Goal: Task Accomplishment & Management: Use online tool/utility

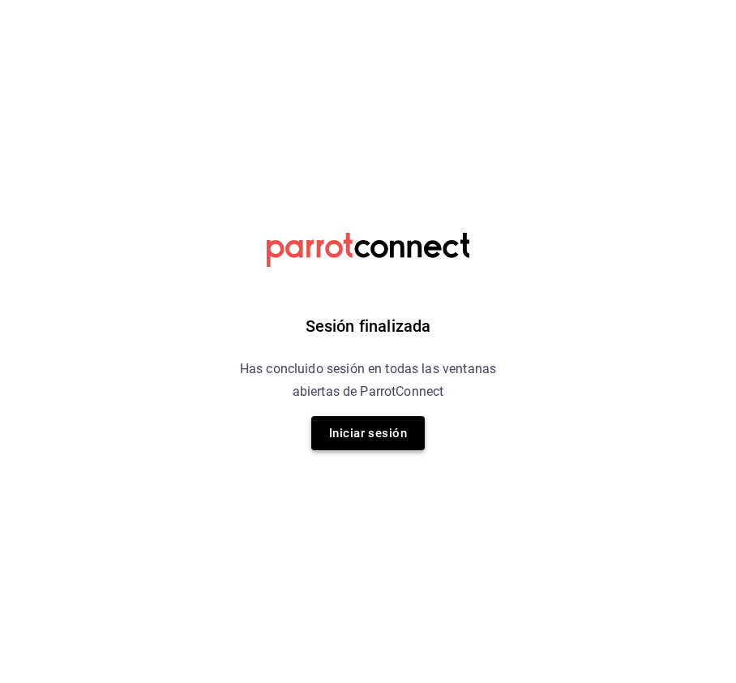
click at [355, 438] on button "Iniciar sesión" at bounding box center [368, 433] width 114 height 34
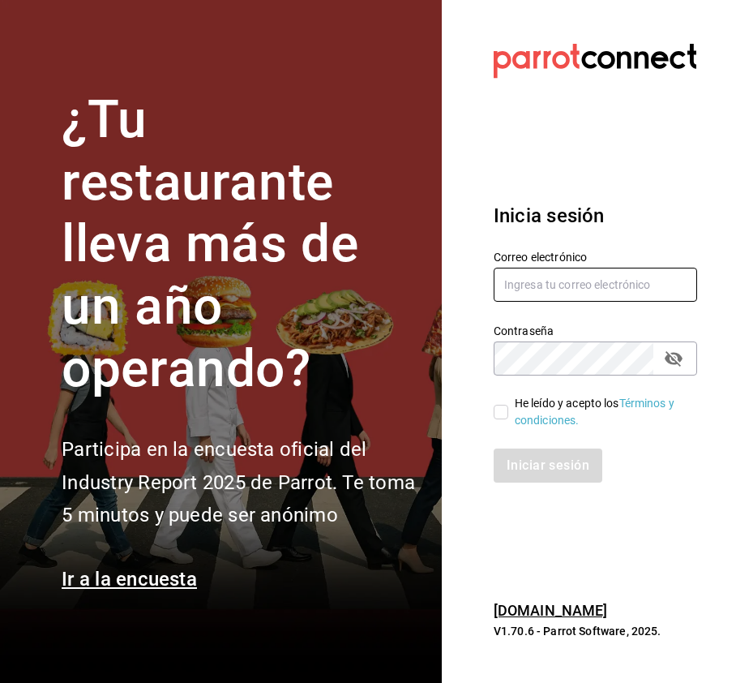
type input "multiuser@dairy.com"
click at [491, 413] on div "He leído y acepto los Términos y condiciones." at bounding box center [585, 403] width 223 height 54
click at [505, 412] on input "He leído y acepto los Términos y condiciones." at bounding box center [501, 412] width 15 height 15
checkbox input "true"
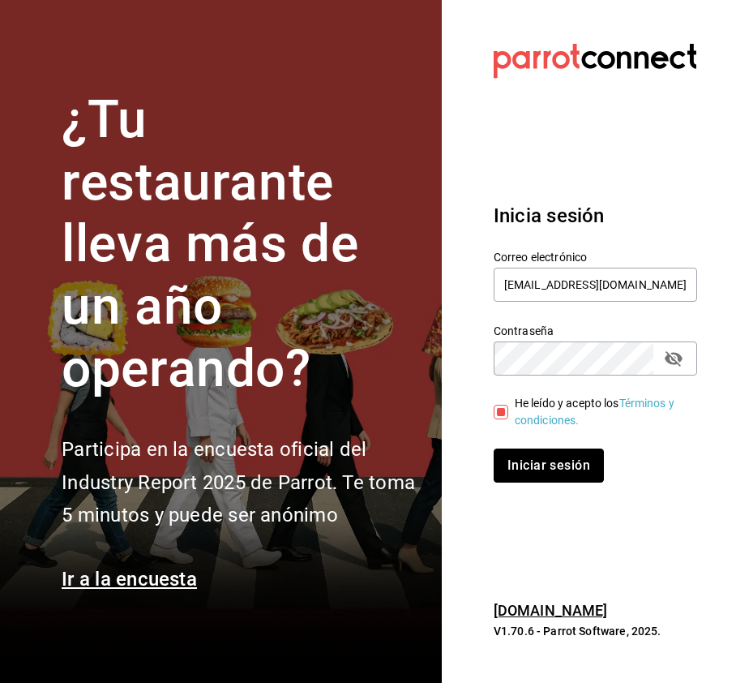
click at [530, 462] on button "Iniciar sesión" at bounding box center [549, 466] width 110 height 34
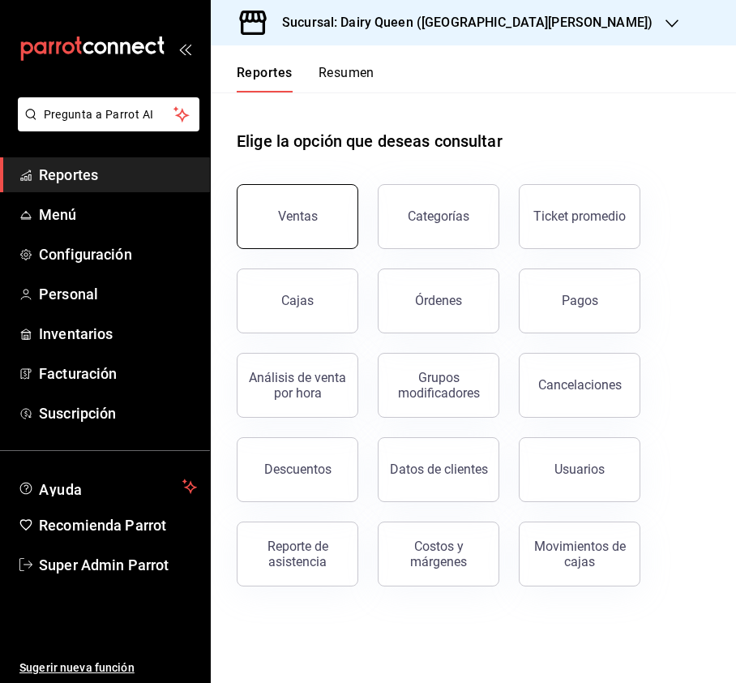
click at [323, 231] on button "Ventas" at bounding box center [298, 216] width 122 height 65
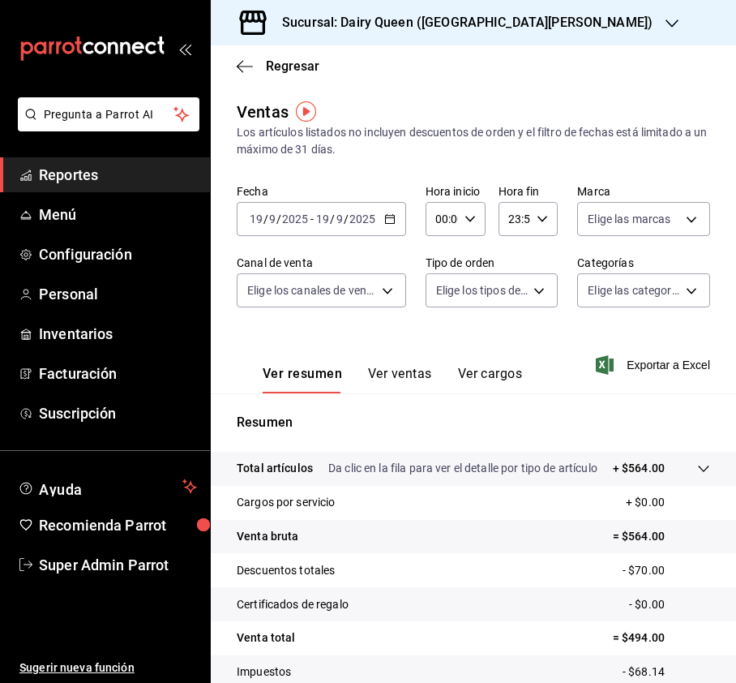
click at [497, 24] on h3 "Sucursal: Dairy Queen (GALERIAS VALLE ORIENTE)" at bounding box center [461, 22] width 384 height 19
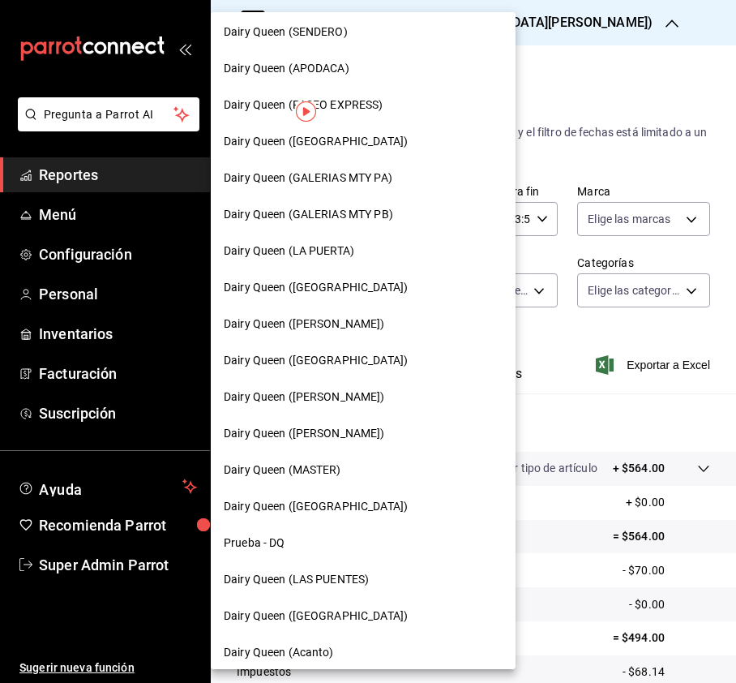
scroll to position [560, 0]
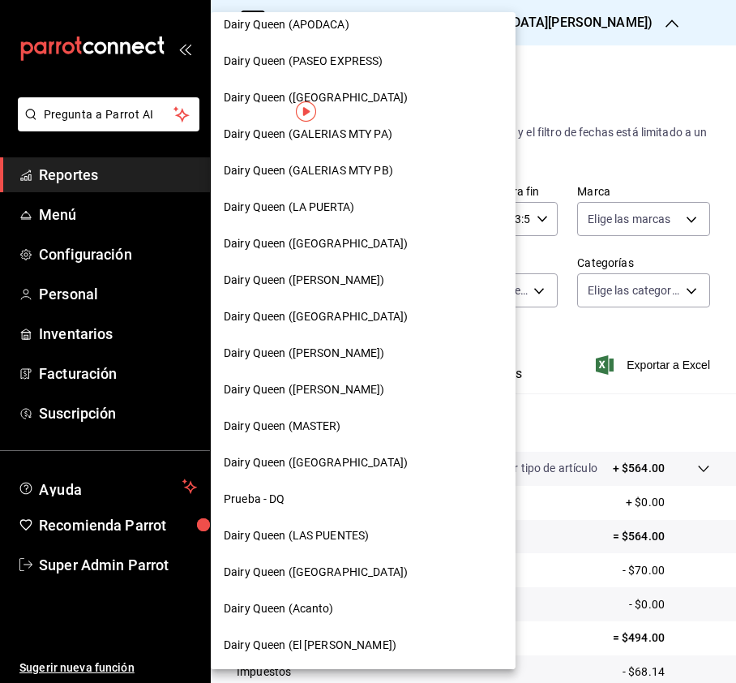
click at [305, 465] on span "Dairy Queen (Riviera del sol)" at bounding box center [316, 462] width 184 height 17
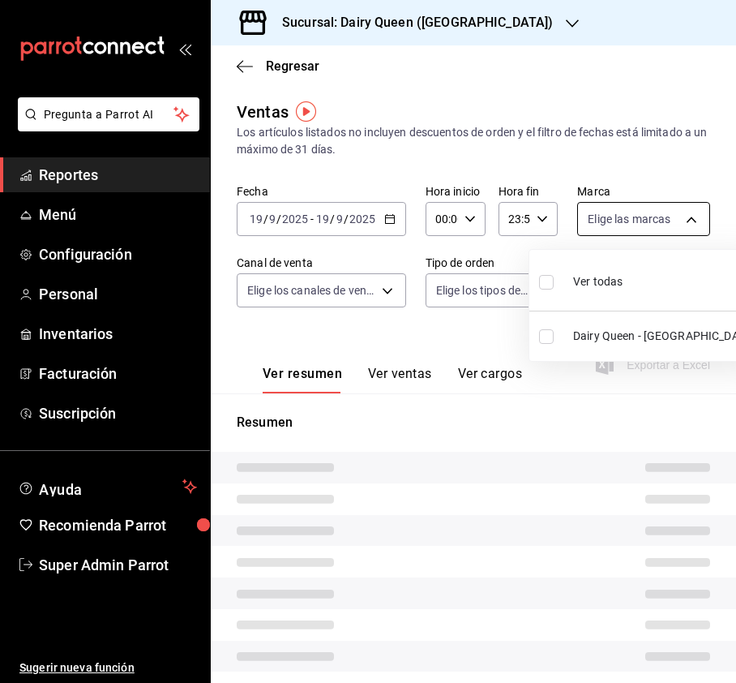
click at [680, 215] on body "Pregunta a Parrot AI Reportes Menú Configuración Personal Inventarios Facturaci…" at bounding box center [368, 341] width 736 height 683
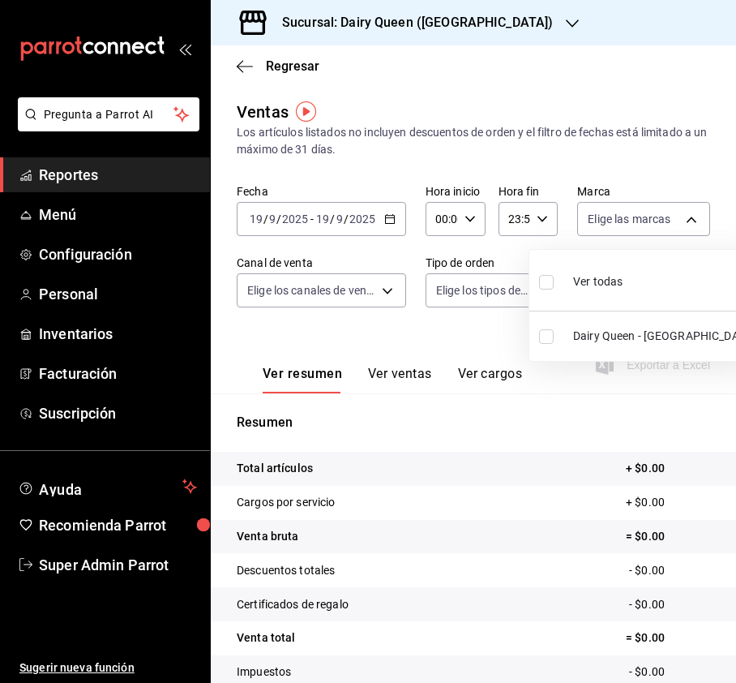
click at [549, 282] on input "checkbox" at bounding box center [546, 282] width 15 height 15
checkbox input "true"
type input "d9a92afd-05fb-4729-8e6f-15e2fd402234"
checkbox input "true"
click at [310, 198] on div at bounding box center [368, 341] width 736 height 683
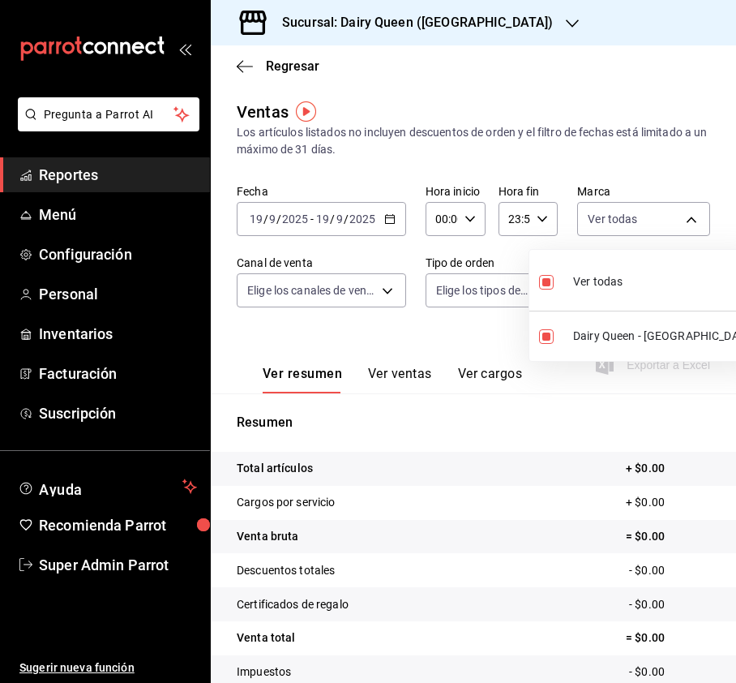
click at [347, 218] on div at bounding box center [368, 341] width 736 height 683
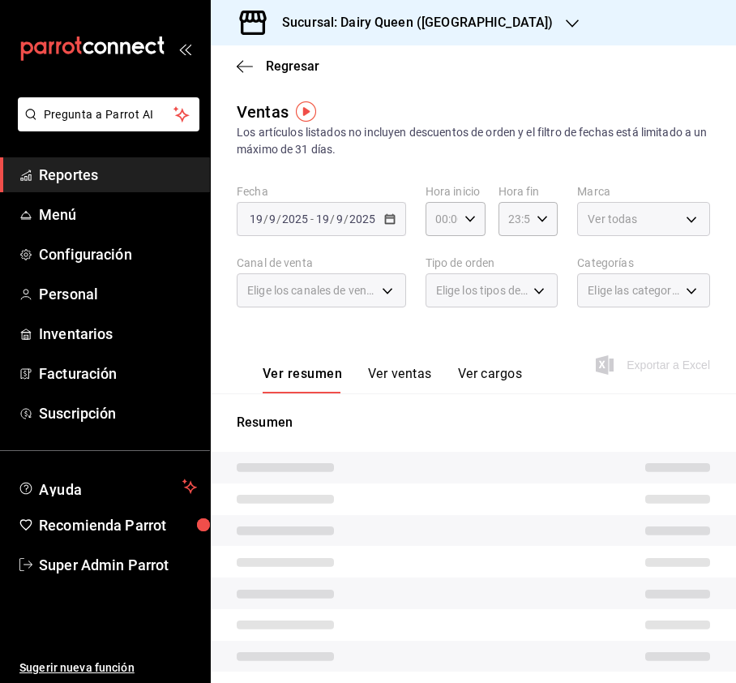
click at [364, 225] on div at bounding box center [368, 341] width 736 height 683
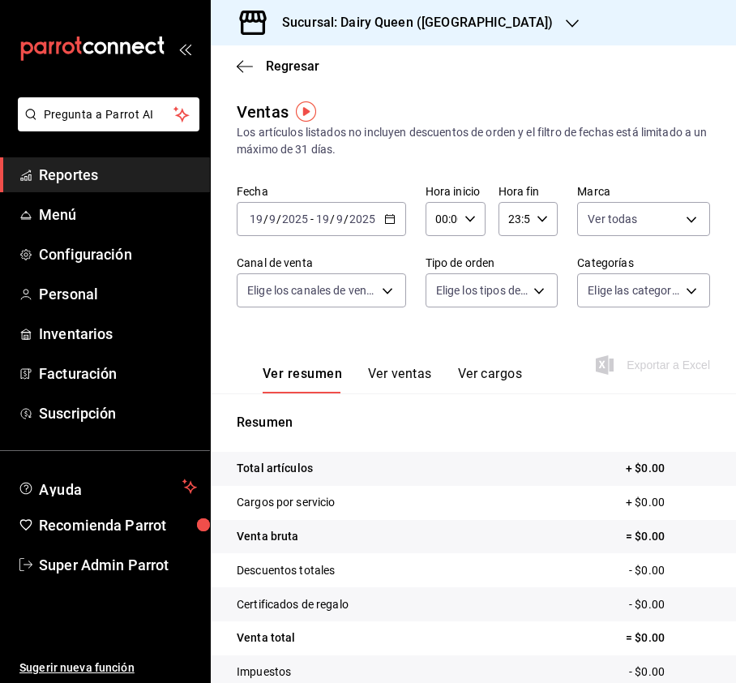
click at [389, 215] on \(Stroke\) "button" at bounding box center [390, 219] width 10 height 9
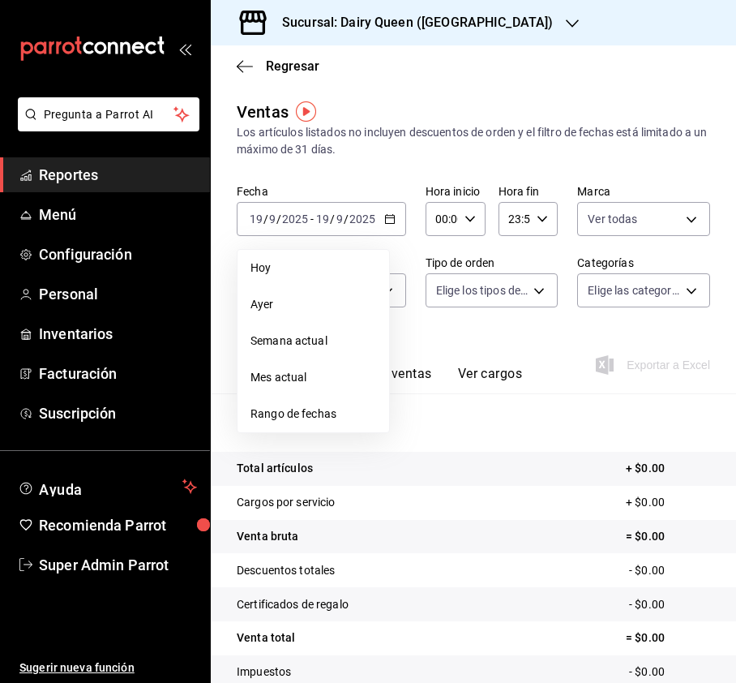
click at [412, 245] on div "Fecha 2025-09-19 19 / 9 / 2025 - 2025-09-19 19 / 9 / 2025 Hoy Ayer Semana actua…" at bounding box center [474, 255] width 474 height 143
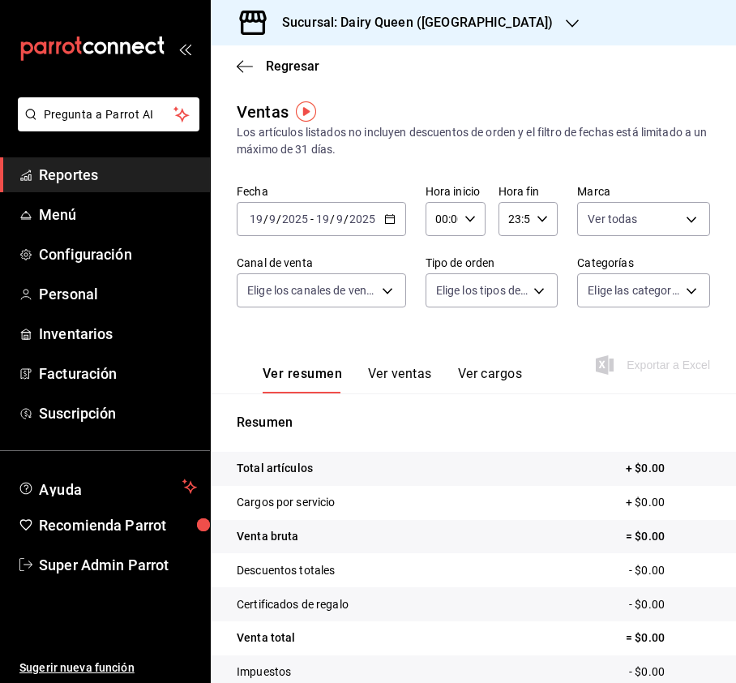
click at [324, 216] on input "19" at bounding box center [323, 219] width 15 height 13
click at [390, 219] on icon "button" at bounding box center [389, 218] width 11 height 11
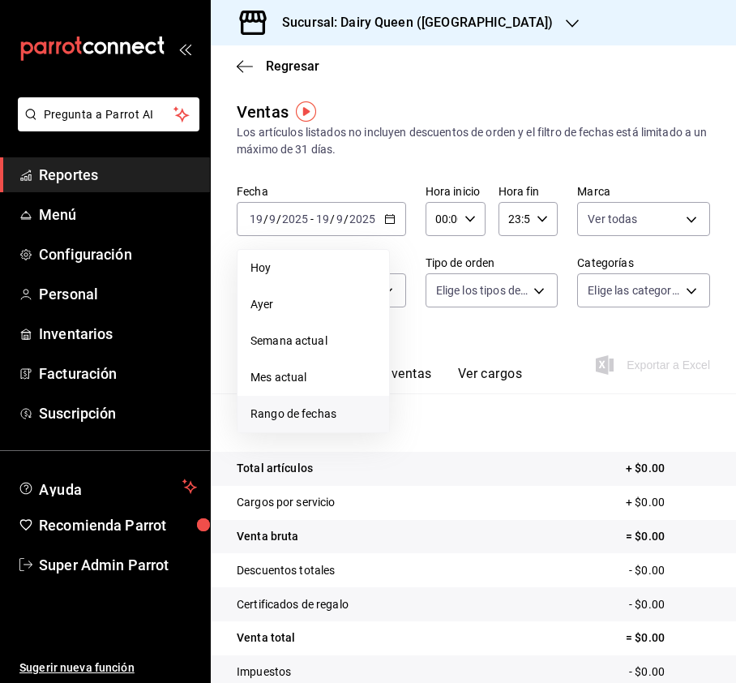
click at [316, 419] on span "Rango de fechas" at bounding box center [314, 414] width 126 height 17
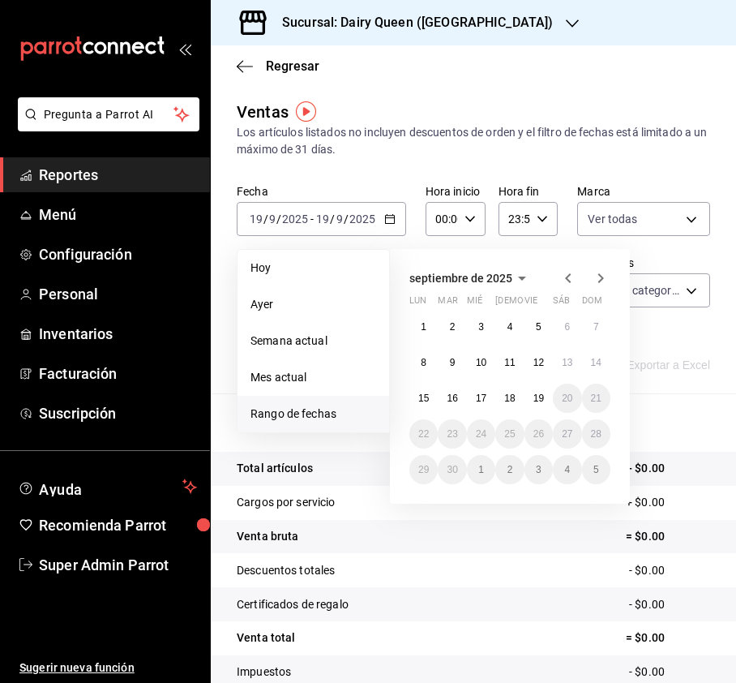
click at [507, 277] on span "septiembre de 2025" at bounding box center [461, 278] width 103 height 13
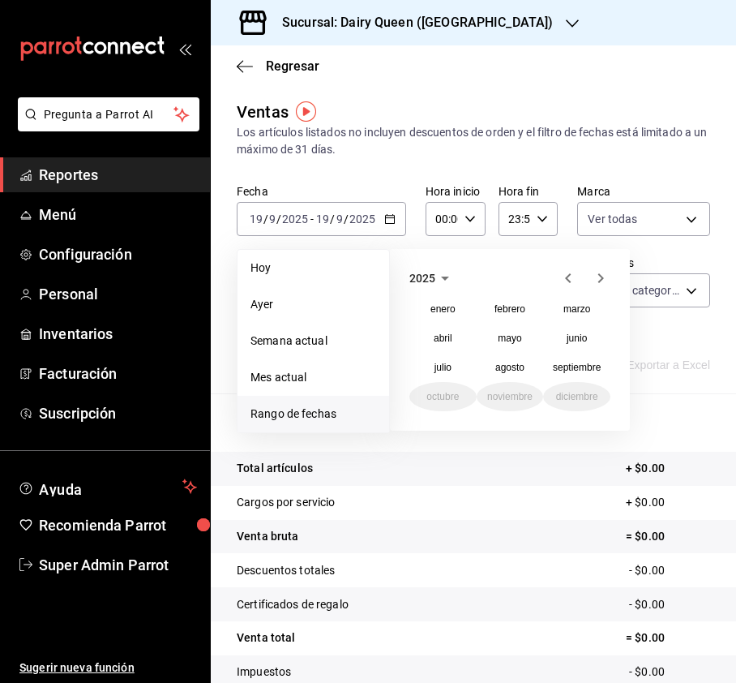
click at [442, 279] on icon "button" at bounding box center [445, 277] width 19 height 19
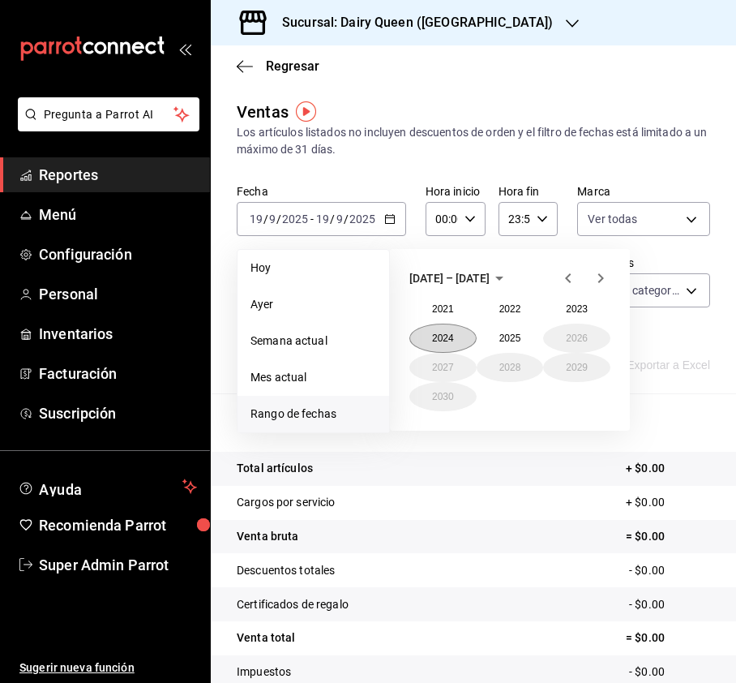
click at [442, 333] on button "2024" at bounding box center [443, 338] width 67 height 29
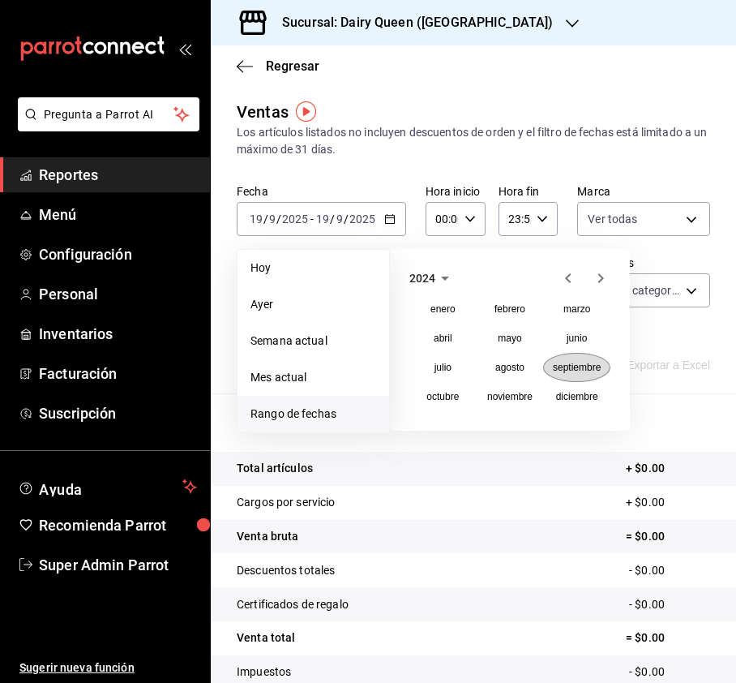
click at [560, 365] on abbr "septiembre" at bounding box center [577, 367] width 48 height 11
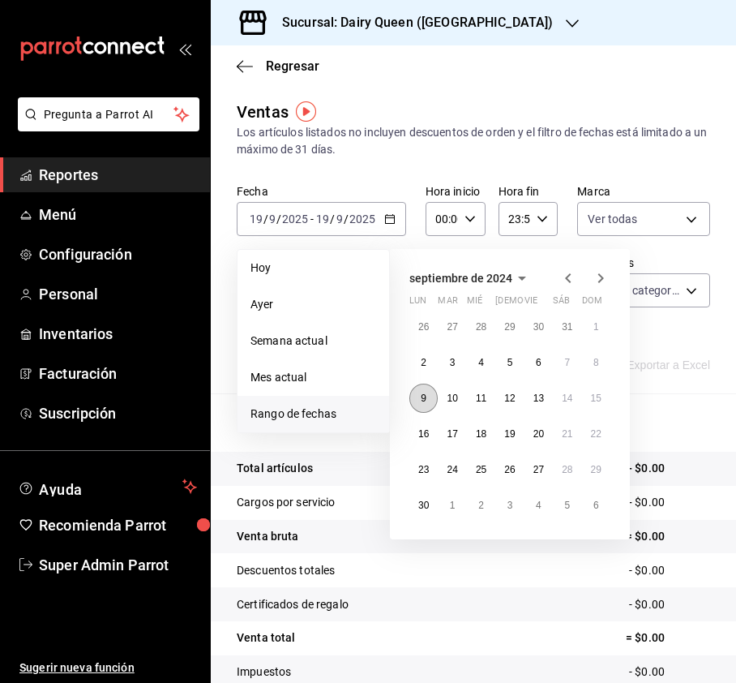
click at [432, 397] on button "9" at bounding box center [424, 398] width 28 height 29
click at [597, 384] on button "15" at bounding box center [596, 398] width 28 height 29
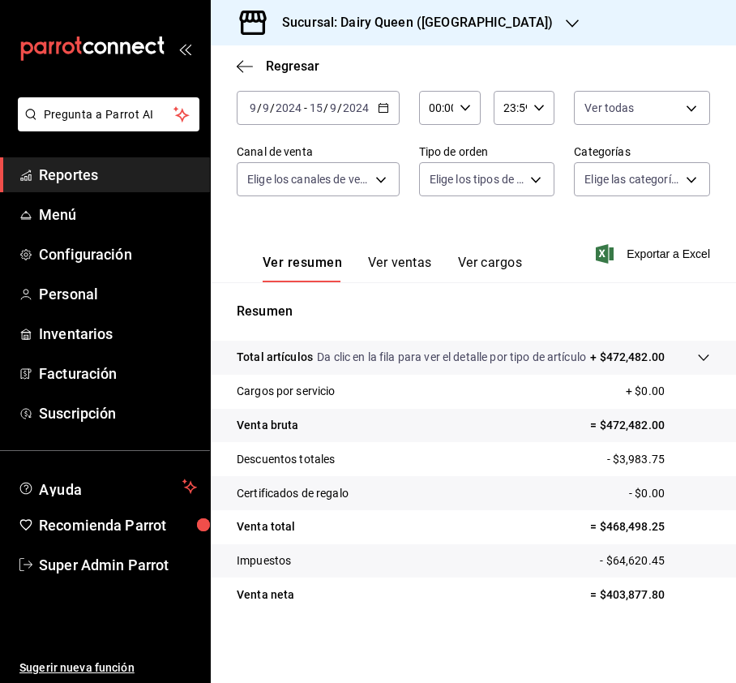
scroll to position [127, 0]
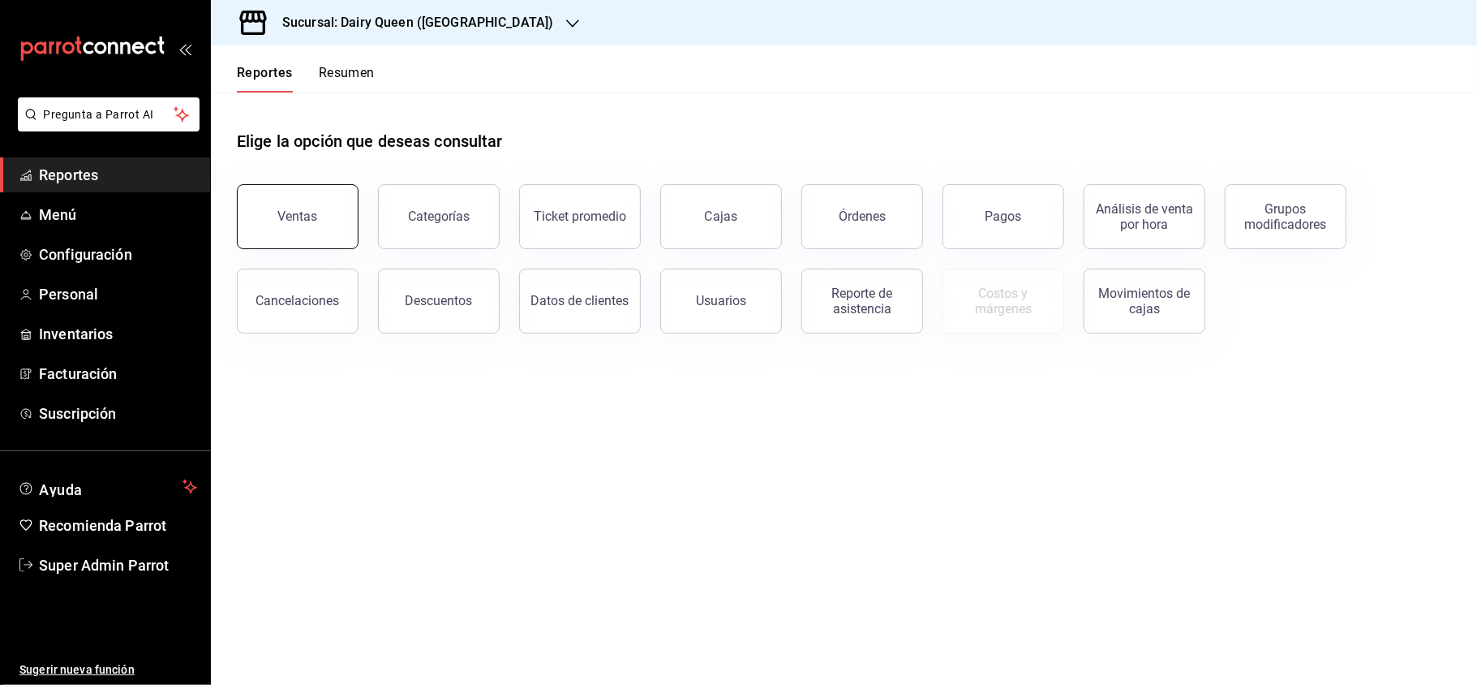
click at [332, 228] on button "Ventas" at bounding box center [298, 216] width 122 height 65
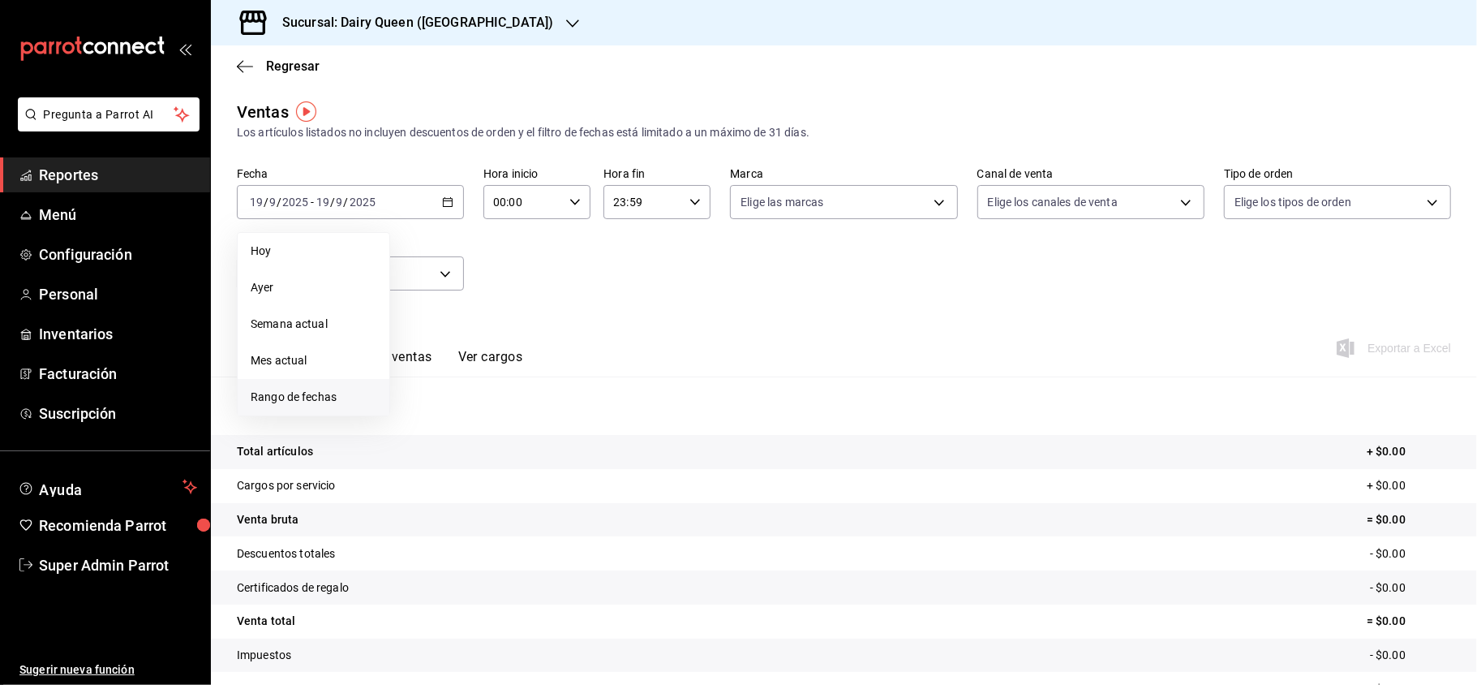
click at [329, 393] on span "Rango de fechas" at bounding box center [314, 397] width 126 height 17
click at [513, 255] on icon "button" at bounding box center [522, 260] width 19 height 19
click at [445, 263] on icon "button" at bounding box center [445, 262] width 8 height 4
click at [443, 316] on button "2024" at bounding box center [443, 321] width 67 height 29
drag, startPoint x: 591, startPoint y: 350, endPoint x: 595, endPoint y: 358, distance: 8.4
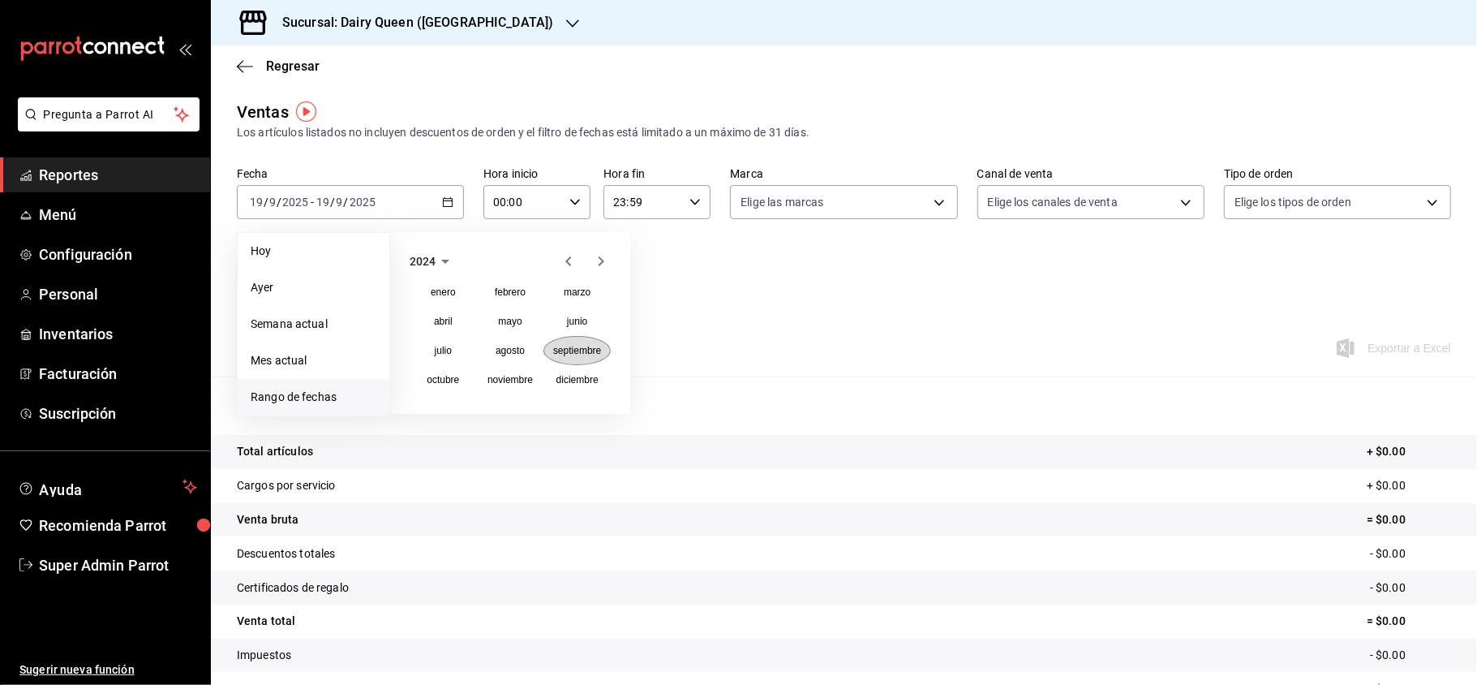
click at [595, 358] on button "septiembre" at bounding box center [576, 350] width 67 height 29
click at [429, 390] on button "9" at bounding box center [424, 381] width 28 height 29
click at [598, 377] on abbr "15" at bounding box center [596, 381] width 11 height 11
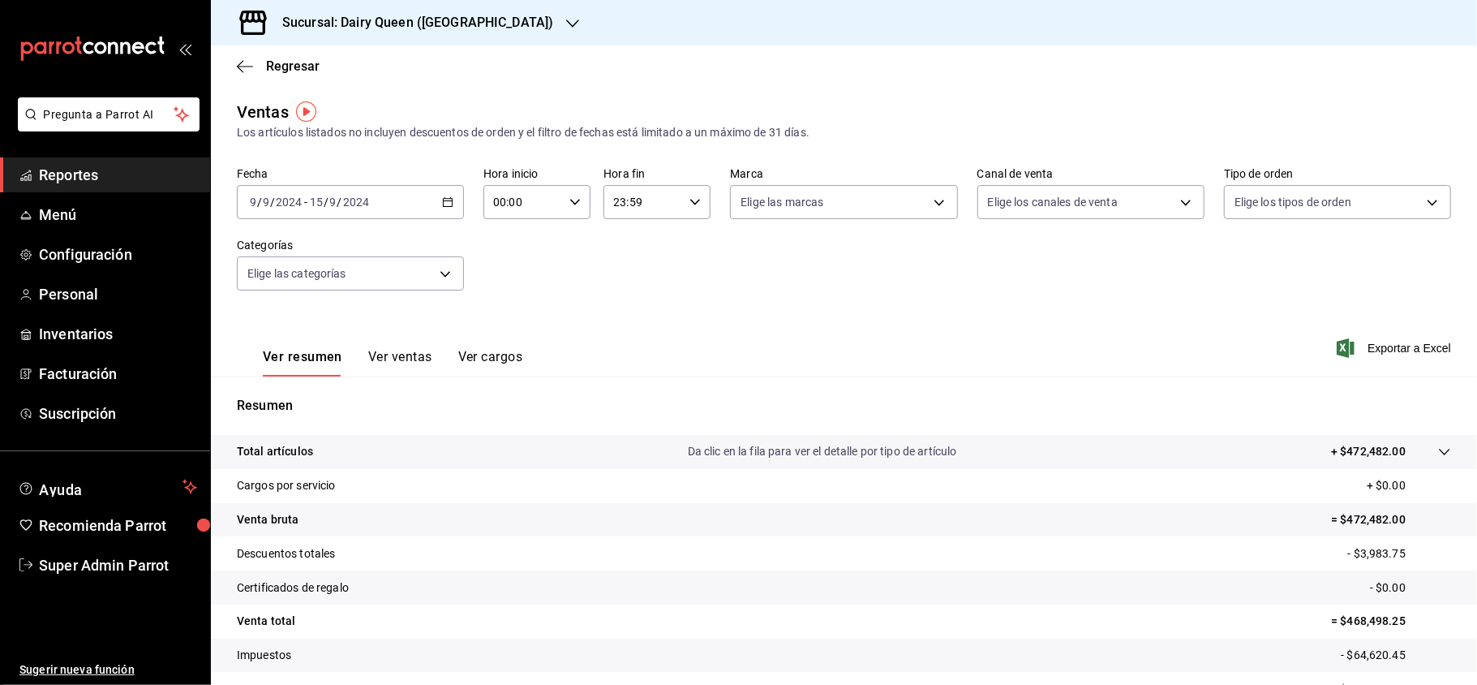
click at [433, 198] on div "[DATE] [DATE] - [DATE] [DATE]" at bounding box center [350, 202] width 227 height 34
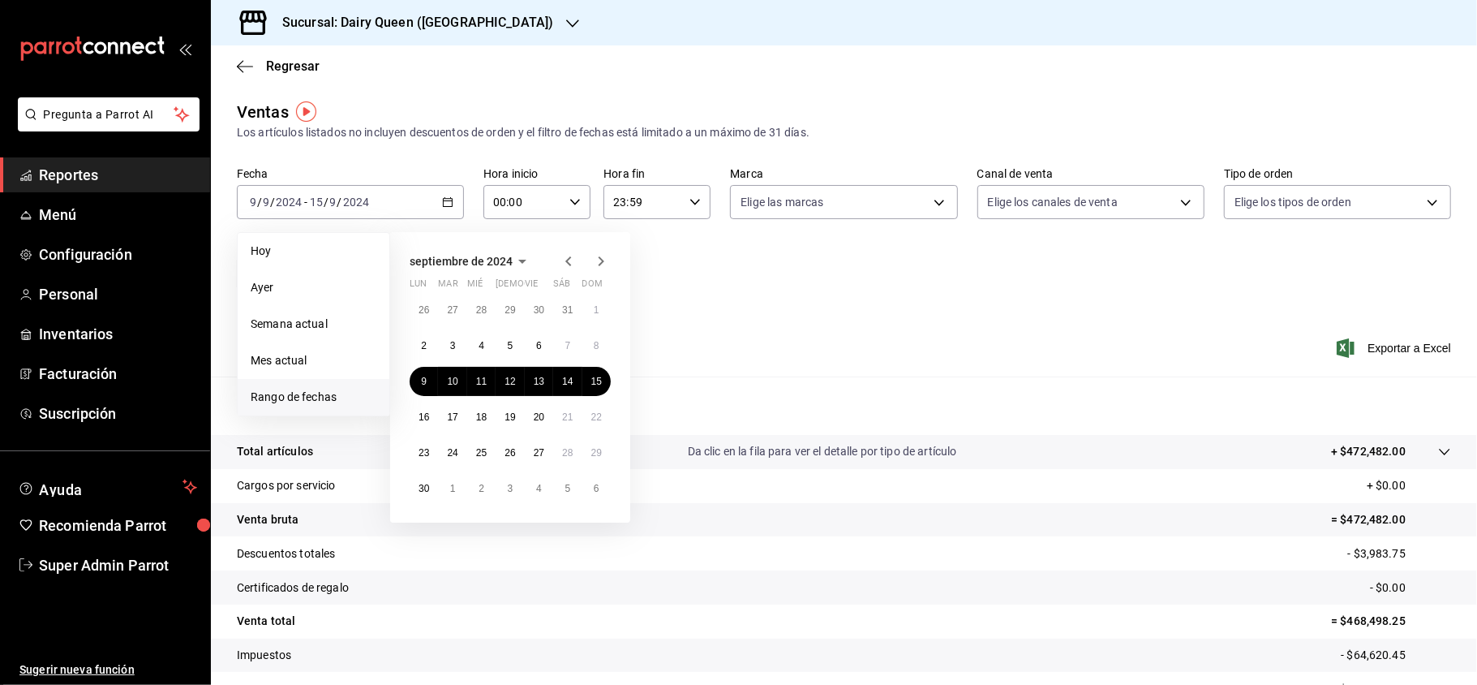
click at [527, 256] on icon "button" at bounding box center [522, 260] width 19 height 19
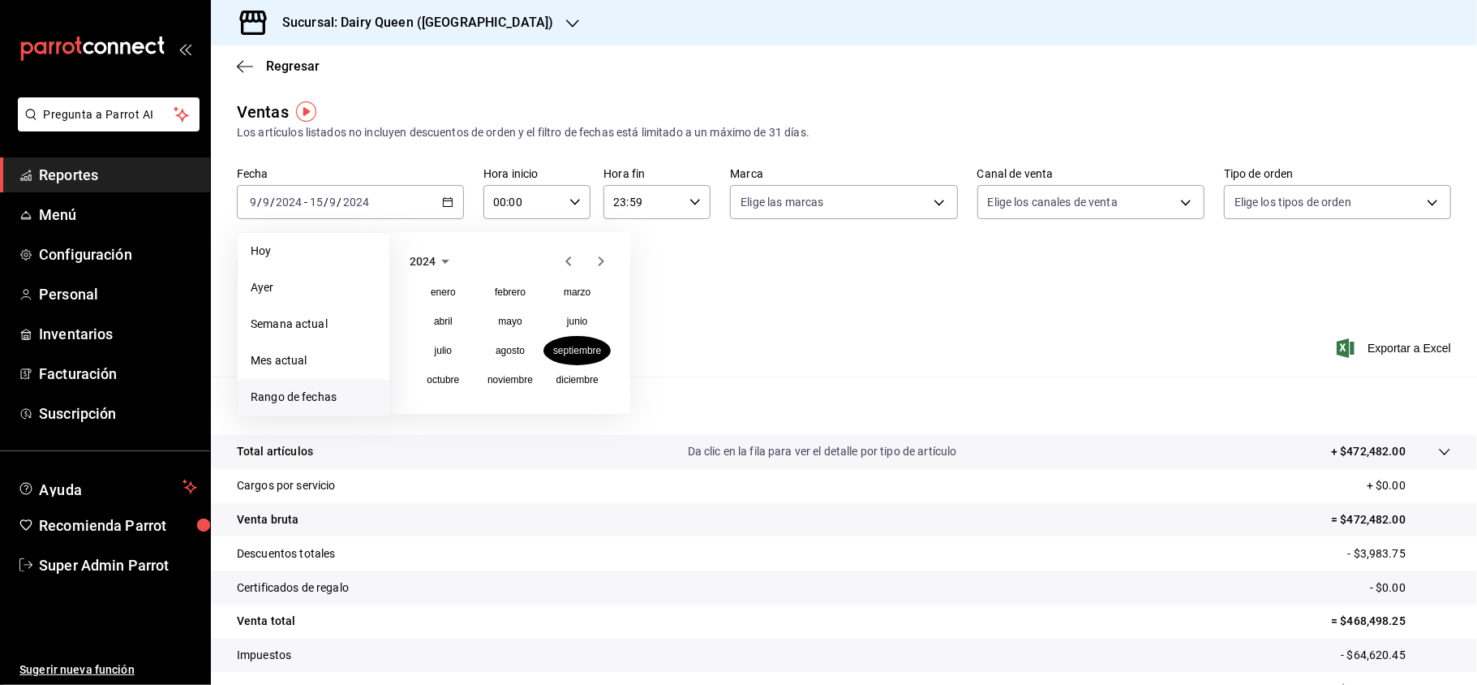
click at [449, 253] on icon "button" at bounding box center [445, 260] width 19 height 19
click at [487, 318] on button "2025" at bounding box center [510, 321] width 67 height 29
click at [597, 350] on abbr "septiembre" at bounding box center [577, 350] width 48 height 11
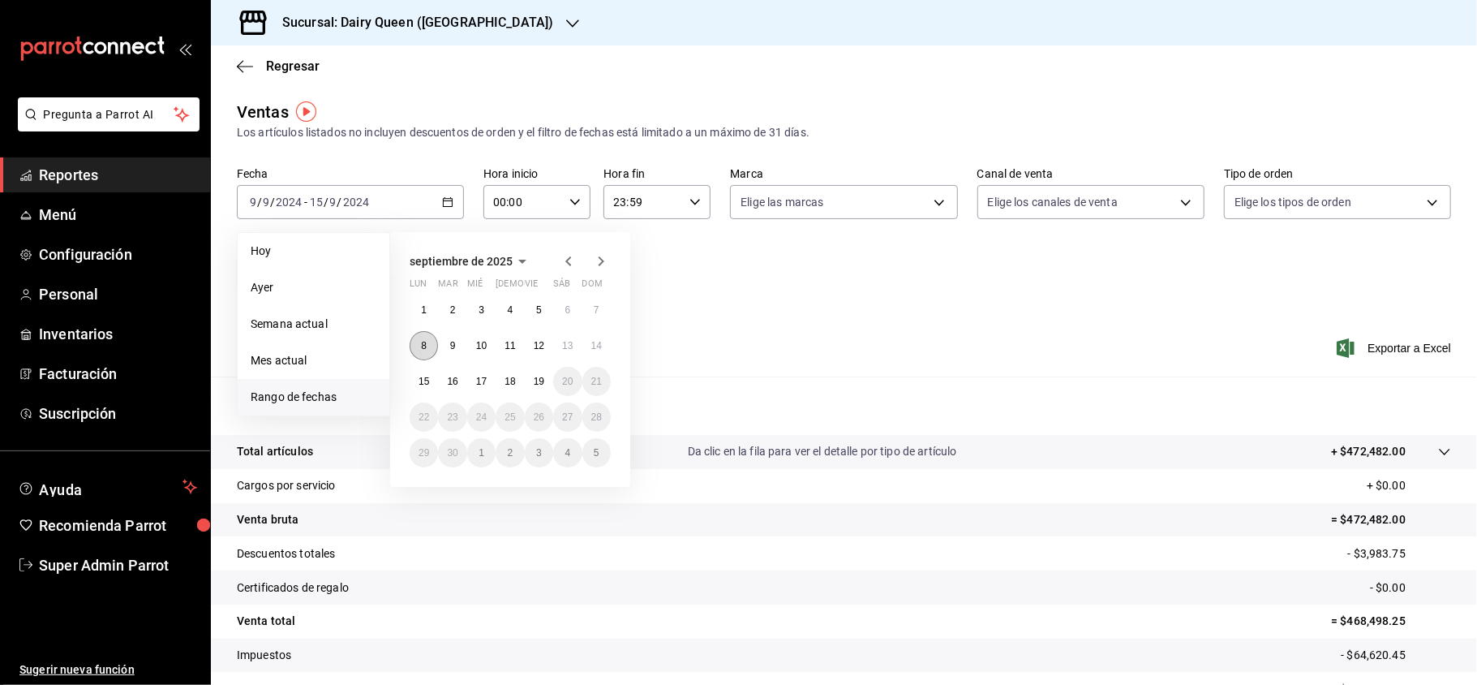
click at [429, 345] on button "8" at bounding box center [424, 345] width 28 height 29
click at [592, 342] on abbr "14" at bounding box center [596, 345] width 11 height 11
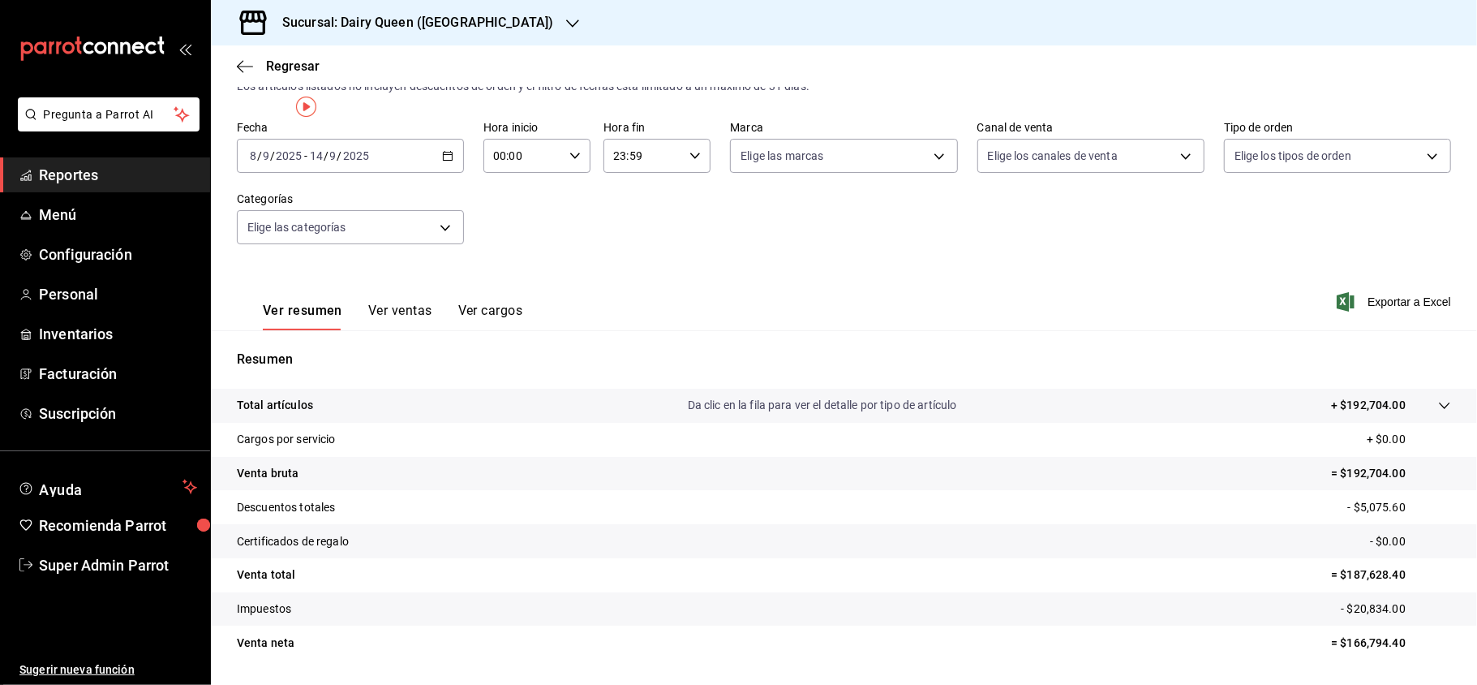
scroll to position [92, 0]
